Goal: Obtain resource: Download file/media

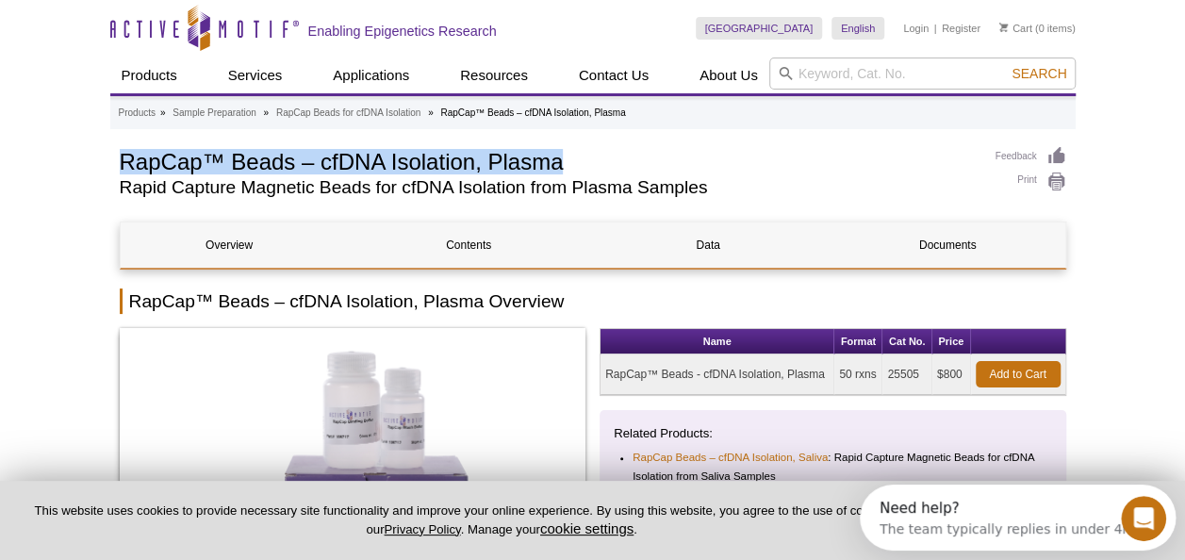
drag, startPoint x: 586, startPoint y: 158, endPoint x: 126, endPoint y: 163, distance: 459.2
click at [126, 163] on h1 "RapCap™ Beads – cfDNA Isolation, Plasma" at bounding box center [548, 160] width 857 height 28
copy h1 "RapCap™ Beads – cfDNA Isolation, Plasma"
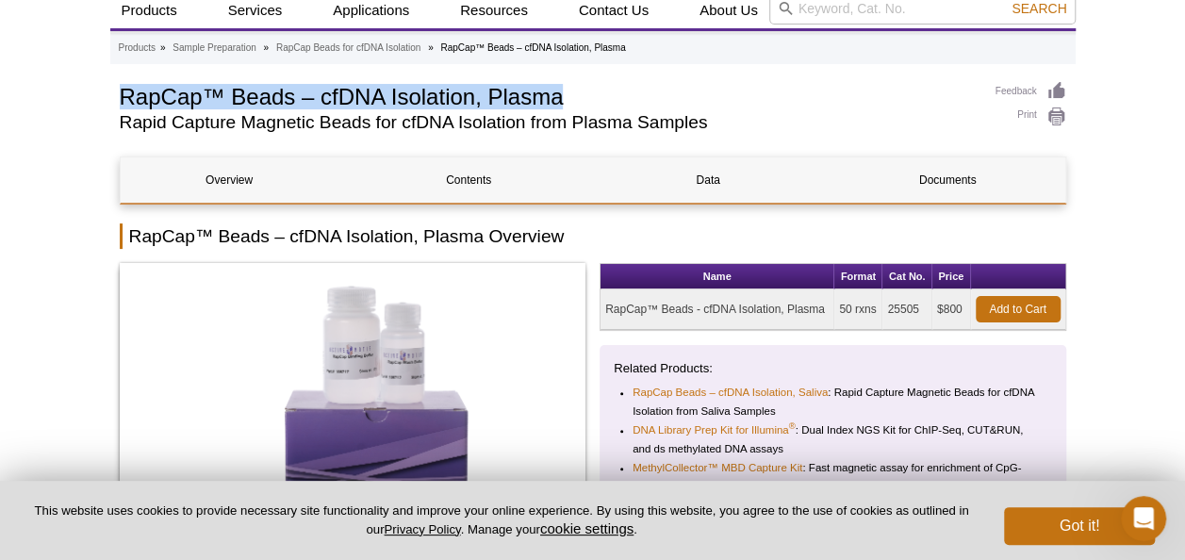
scroll to position [94, 0]
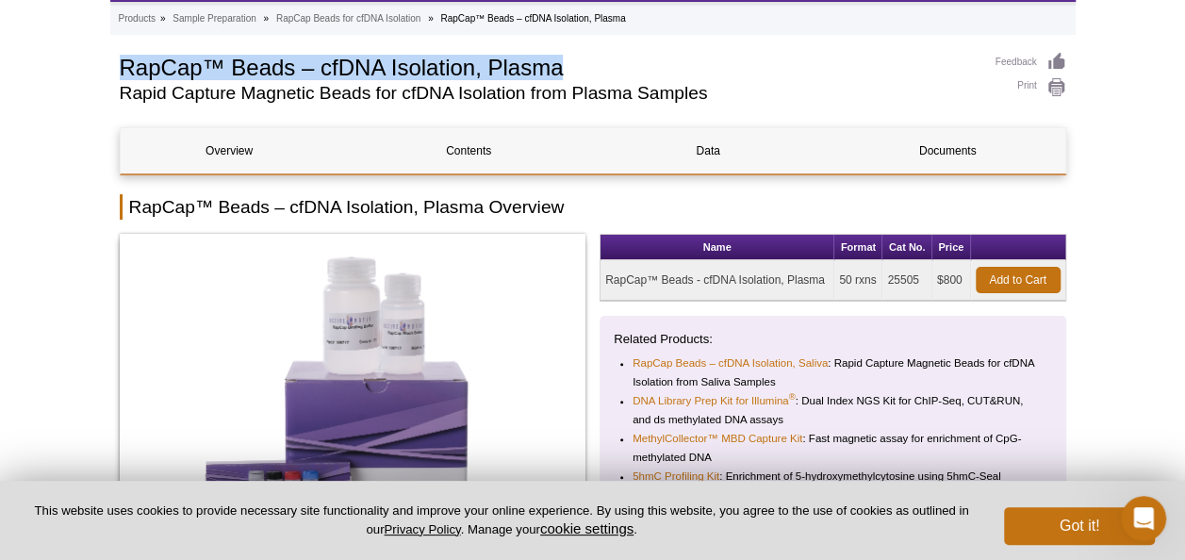
drag, startPoint x: 888, startPoint y: 277, endPoint x: 923, endPoint y: 277, distance: 34.9
click at [923, 277] on td "25505" at bounding box center [907, 280] width 49 height 41
copy td "25505"
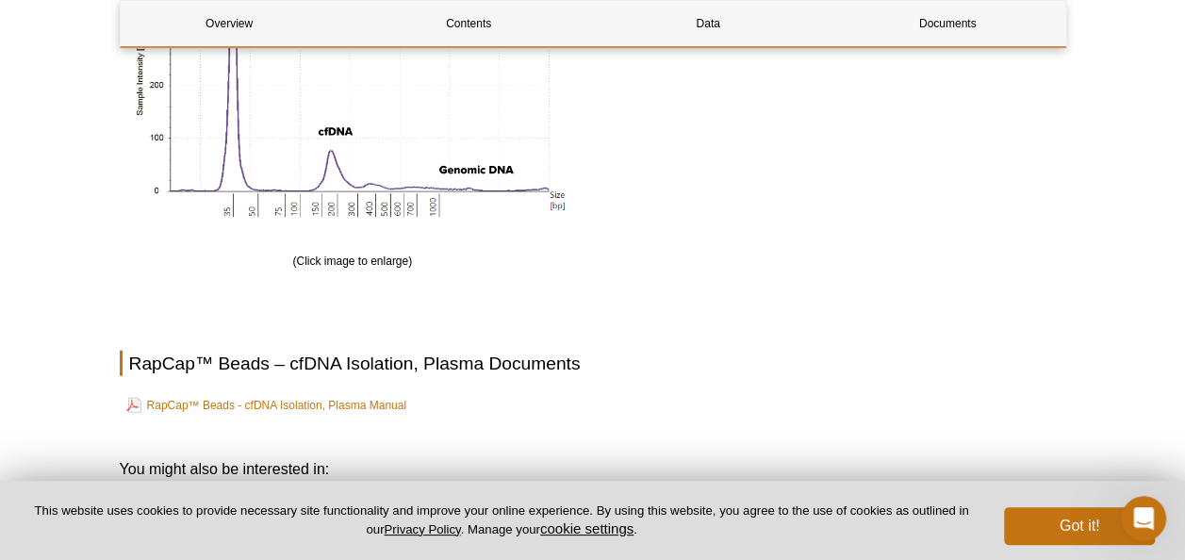
scroll to position [2263, 0]
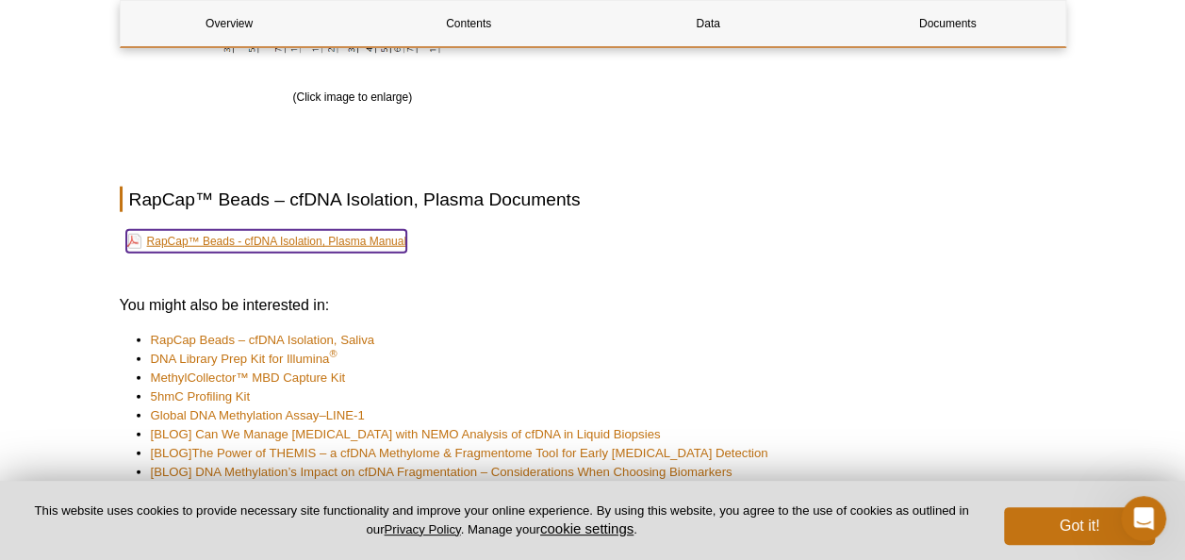
click at [392, 230] on link "RapCap™ Beads - cfDNA Isolation, Plasma Manual" at bounding box center [266, 241] width 280 height 23
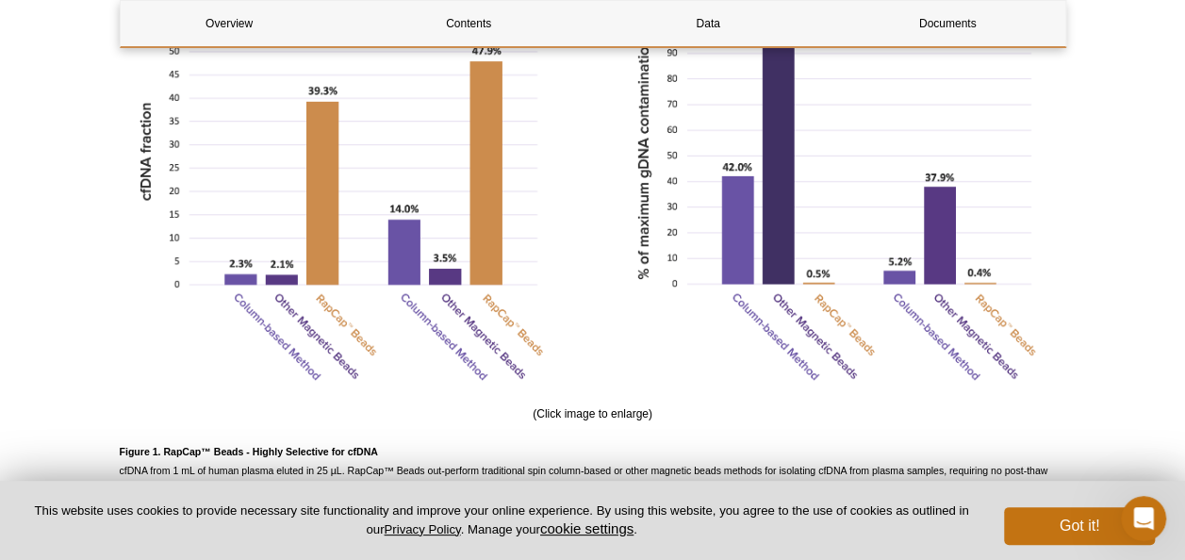
scroll to position [1299, 0]
